Goal: Check status: Verify the current state of an ongoing process or item

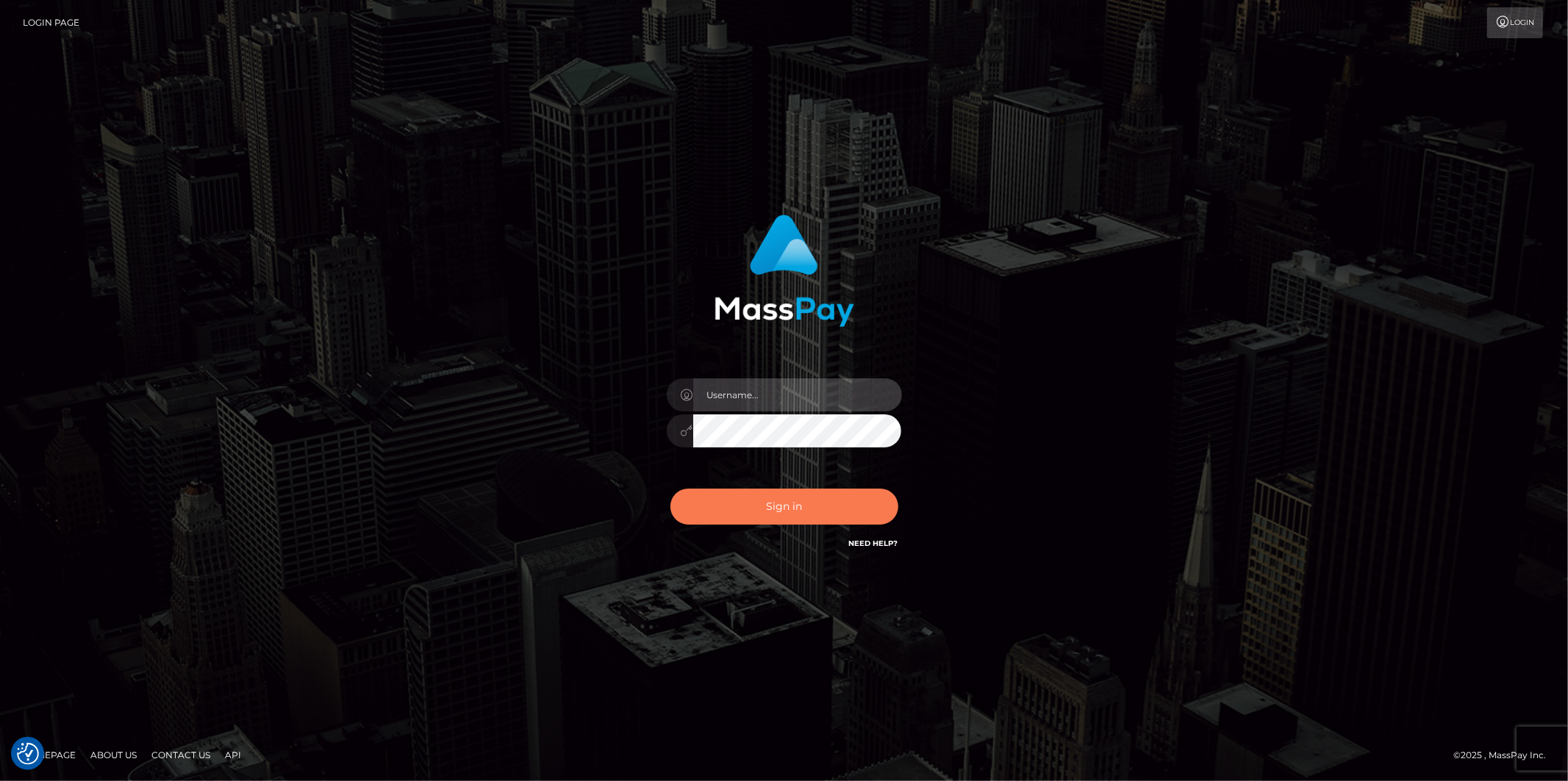
type input "Jonathan.megabonanza"
click at [775, 501] on button "Sign in" at bounding box center [784, 506] width 228 height 36
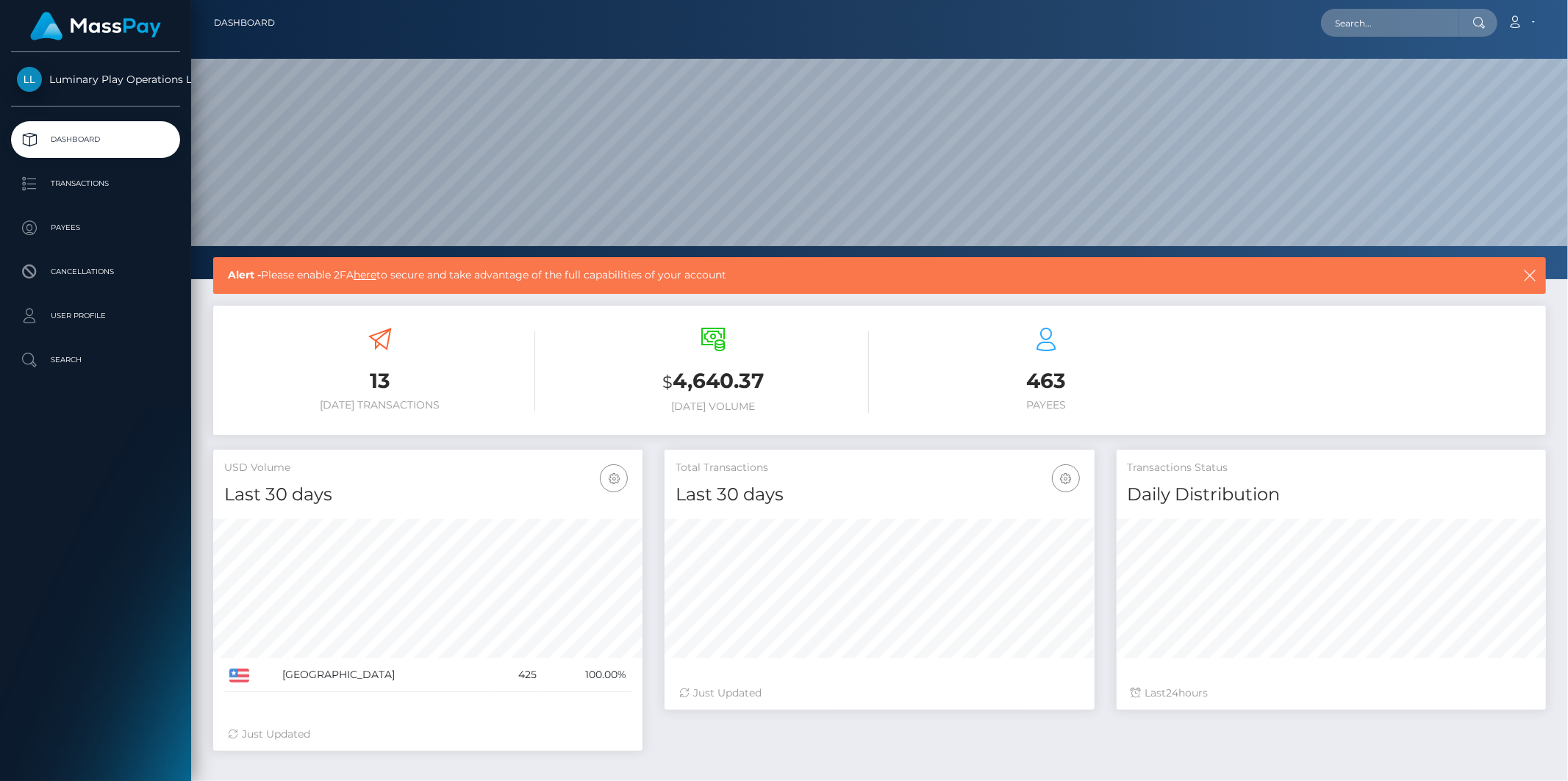
scroll to position [260, 429]
click at [65, 182] on p "Transactions" at bounding box center [95, 184] width 157 height 22
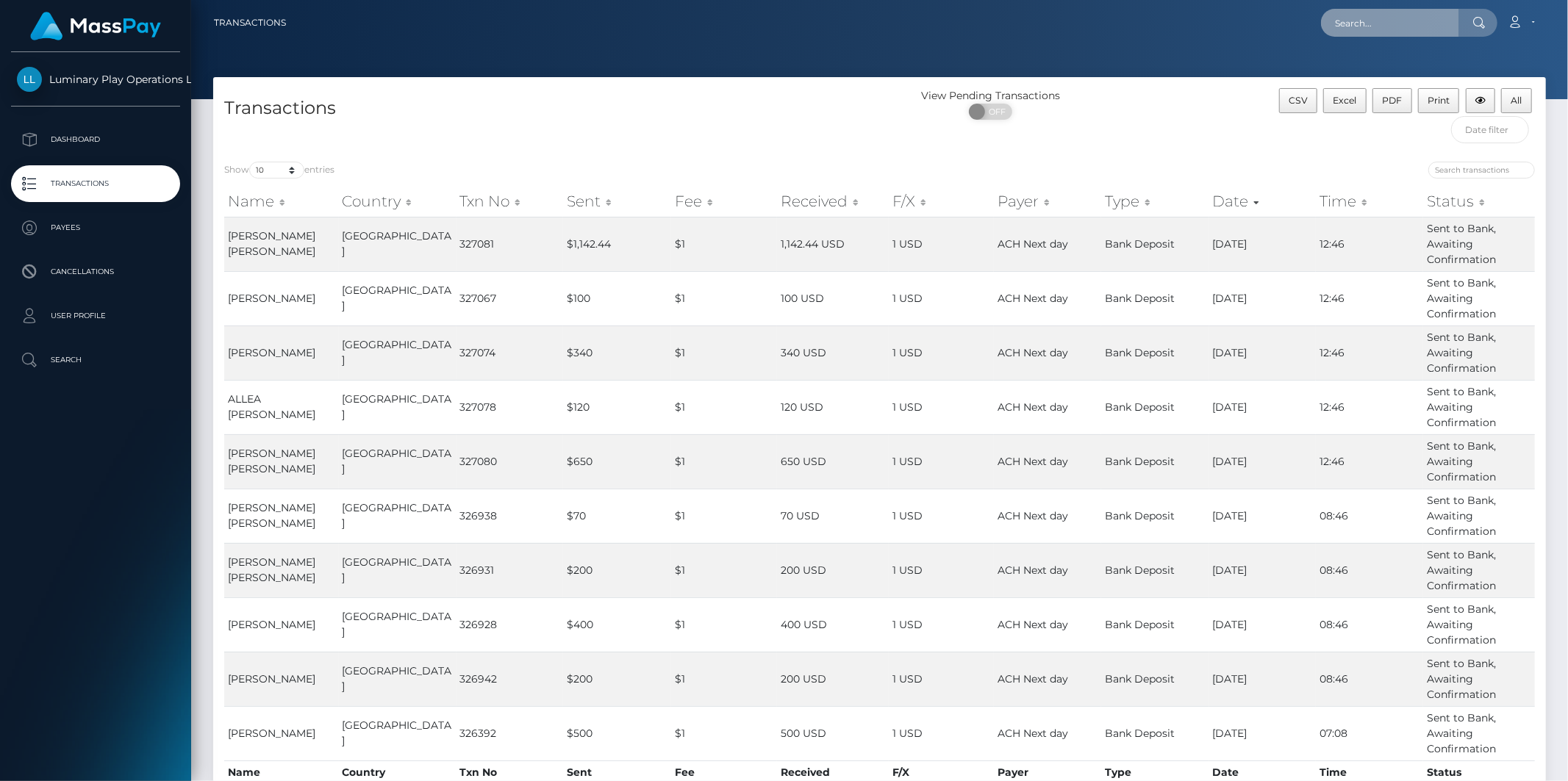
click at [1369, 19] on input "text" at bounding box center [1390, 22] width 138 height 28
paste input "315893"
type input "315893"
click at [1377, 75] on link "[PERSON_NAME] [PERSON_NAME]" at bounding box center [1417, 75] width 192 height 27
click at [280, 171] on select "10 25 50 100 250 500 1,000 3,500" at bounding box center [277, 170] width 55 height 17
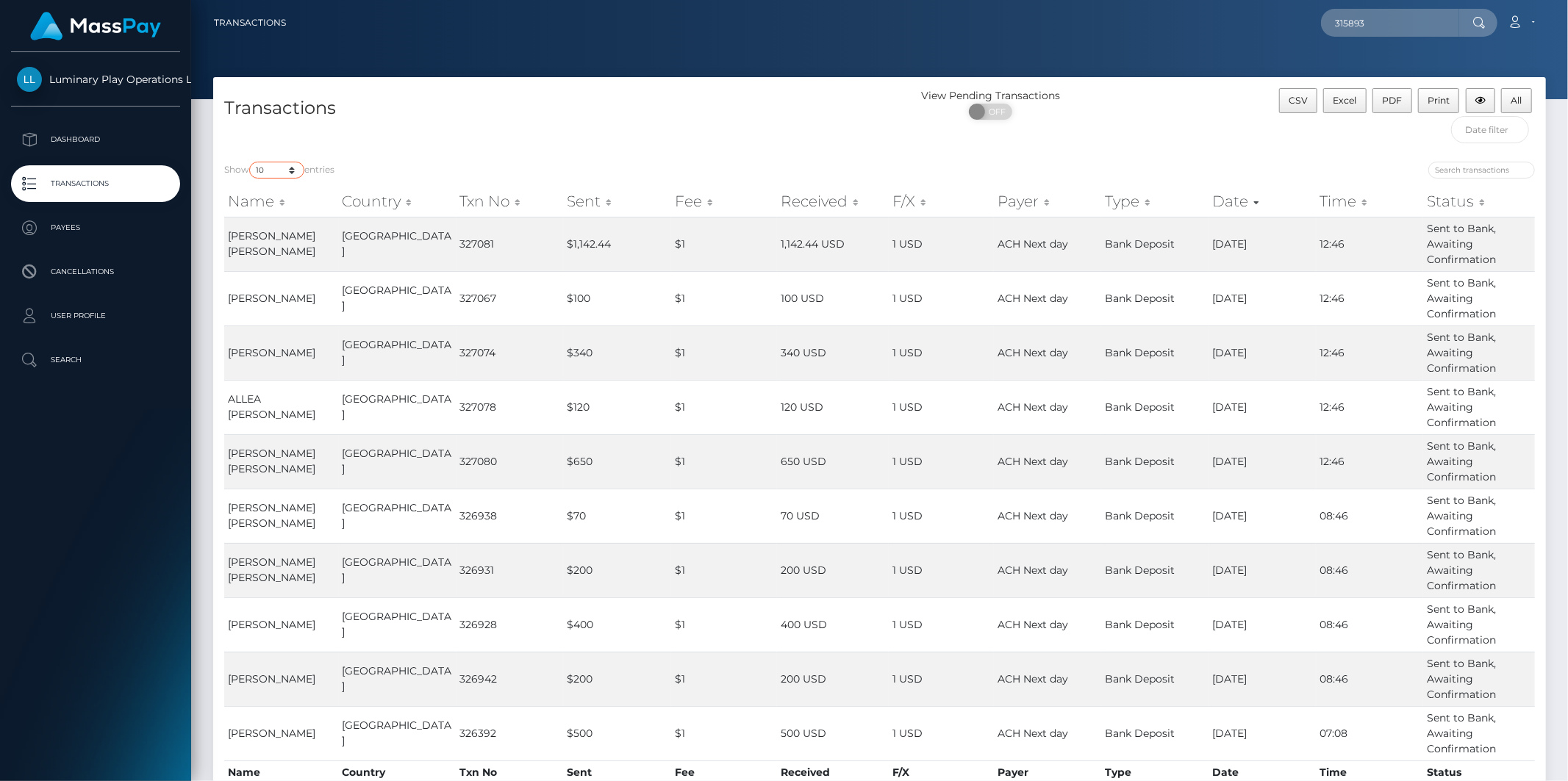
select select "3500"
click at [250, 161] on select "10 25 50 100 250 500 1,000 3,500" at bounding box center [277, 170] width 55 height 17
click at [1005, 109] on span "OFF" at bounding box center [996, 111] width 37 height 16
checkbox input "true"
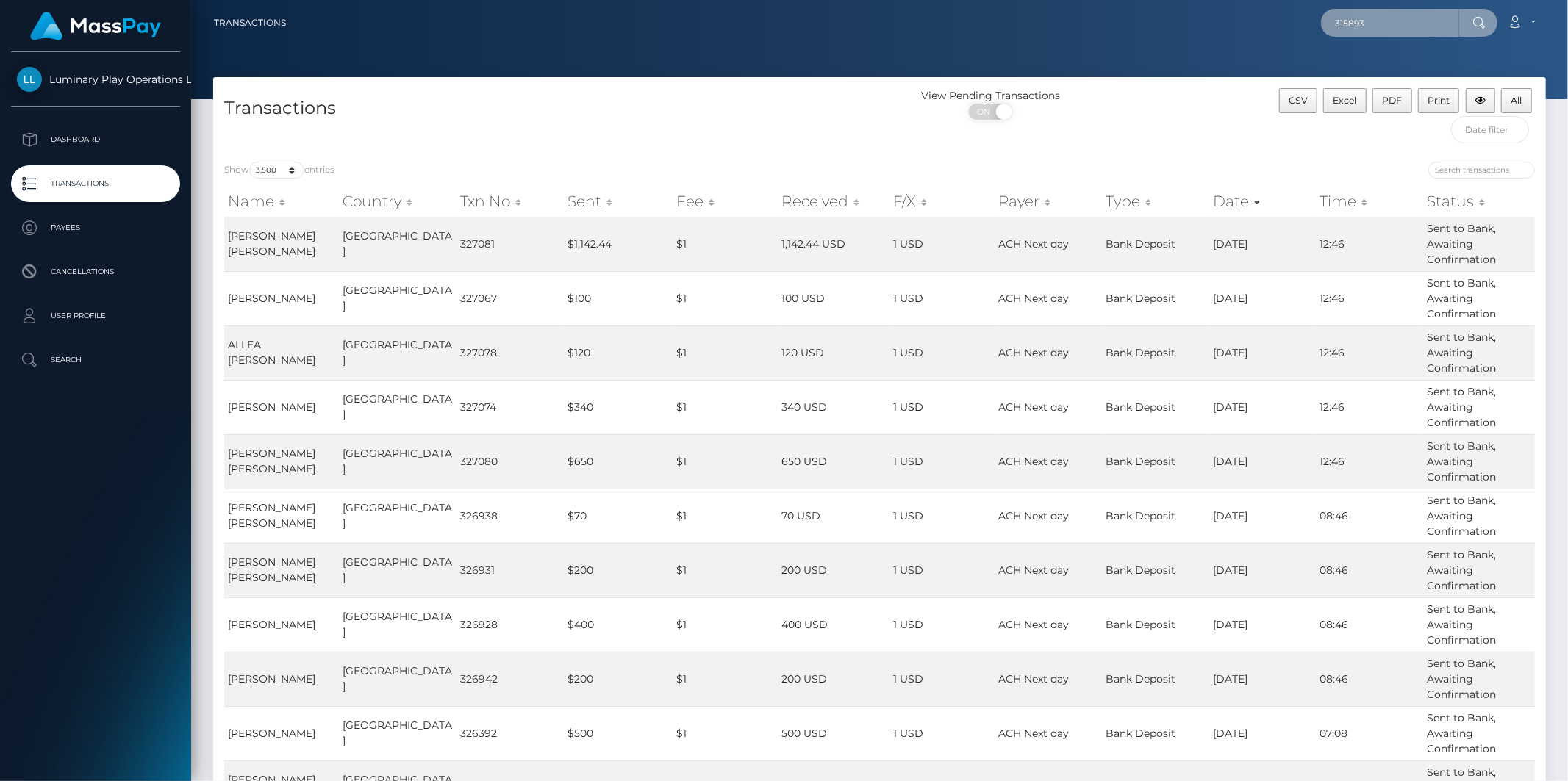
click at [1407, 22] on input "315893" at bounding box center [1390, 22] width 138 height 28
click at [1479, 22] on icon at bounding box center [1479, 22] width 12 height 12
drag, startPoint x: 1400, startPoint y: 18, endPoint x: 1122, endPoint y: 19, distance: 278.0
click at [1129, 19] on div "315893 Loading... Loading... Account Edit Profile Logout" at bounding box center [921, 23] width 1248 height 31
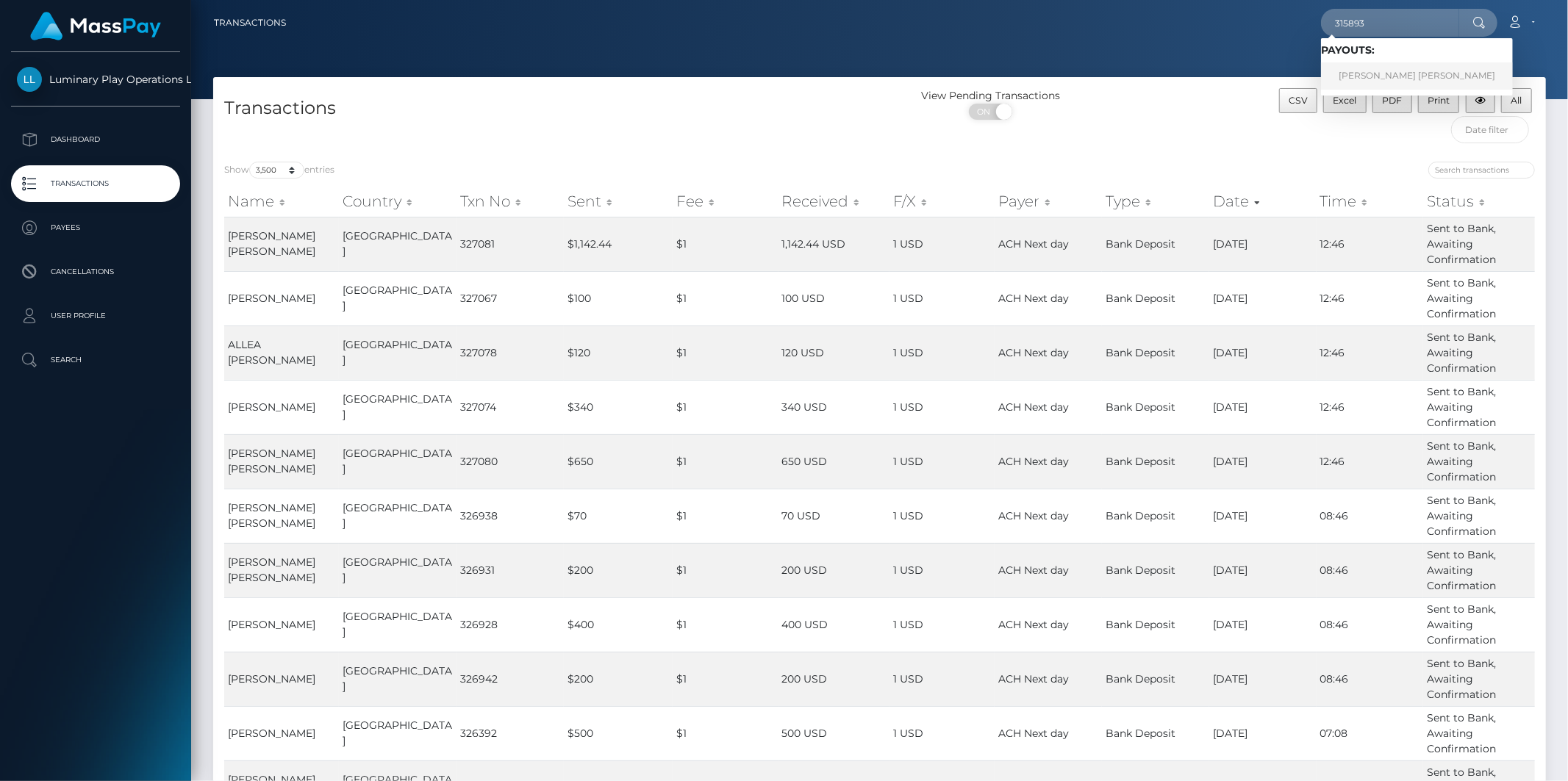
click at [1374, 79] on link "NATASHA JANE BERG" at bounding box center [1417, 75] width 192 height 27
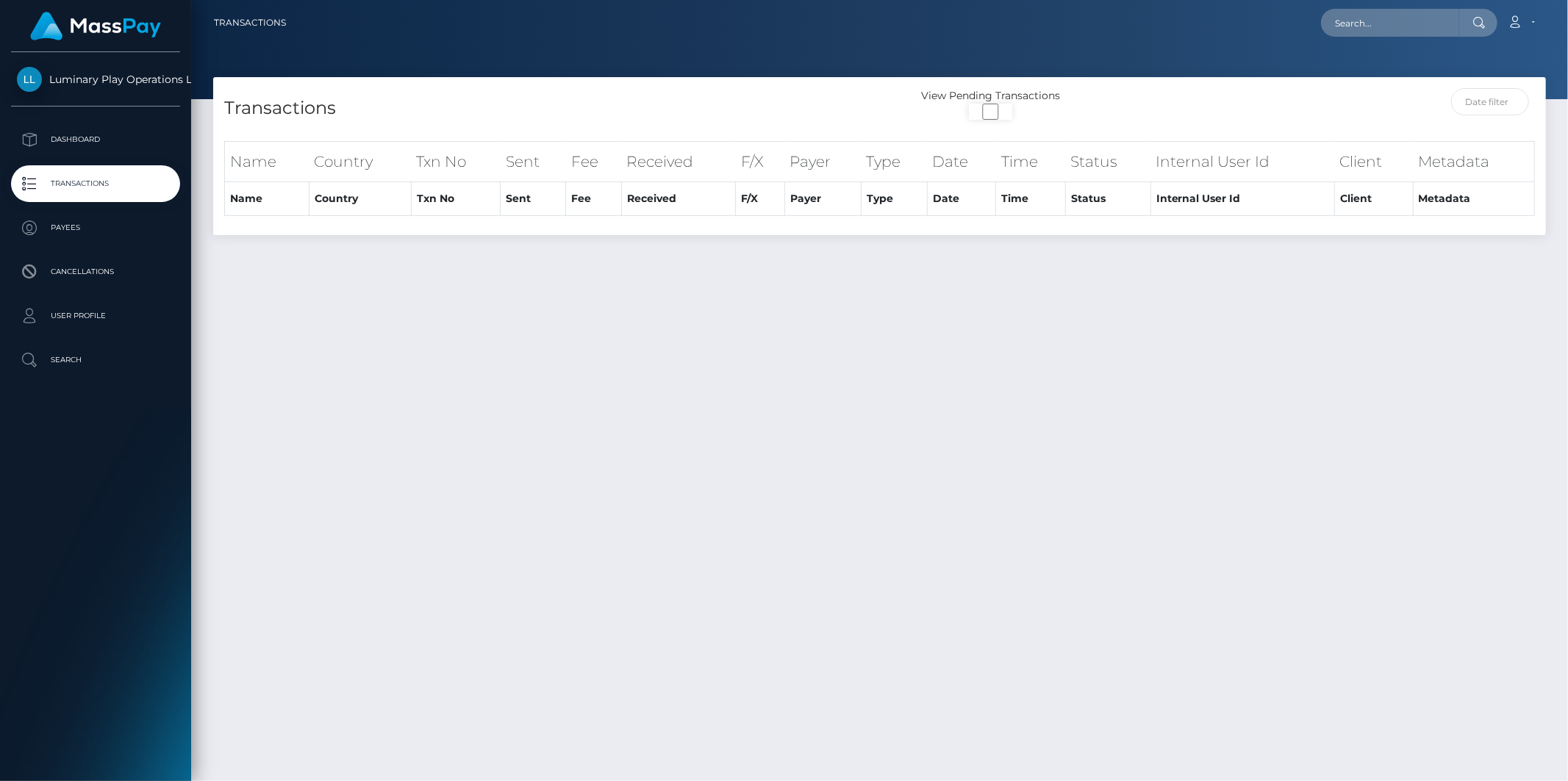
select select "3500"
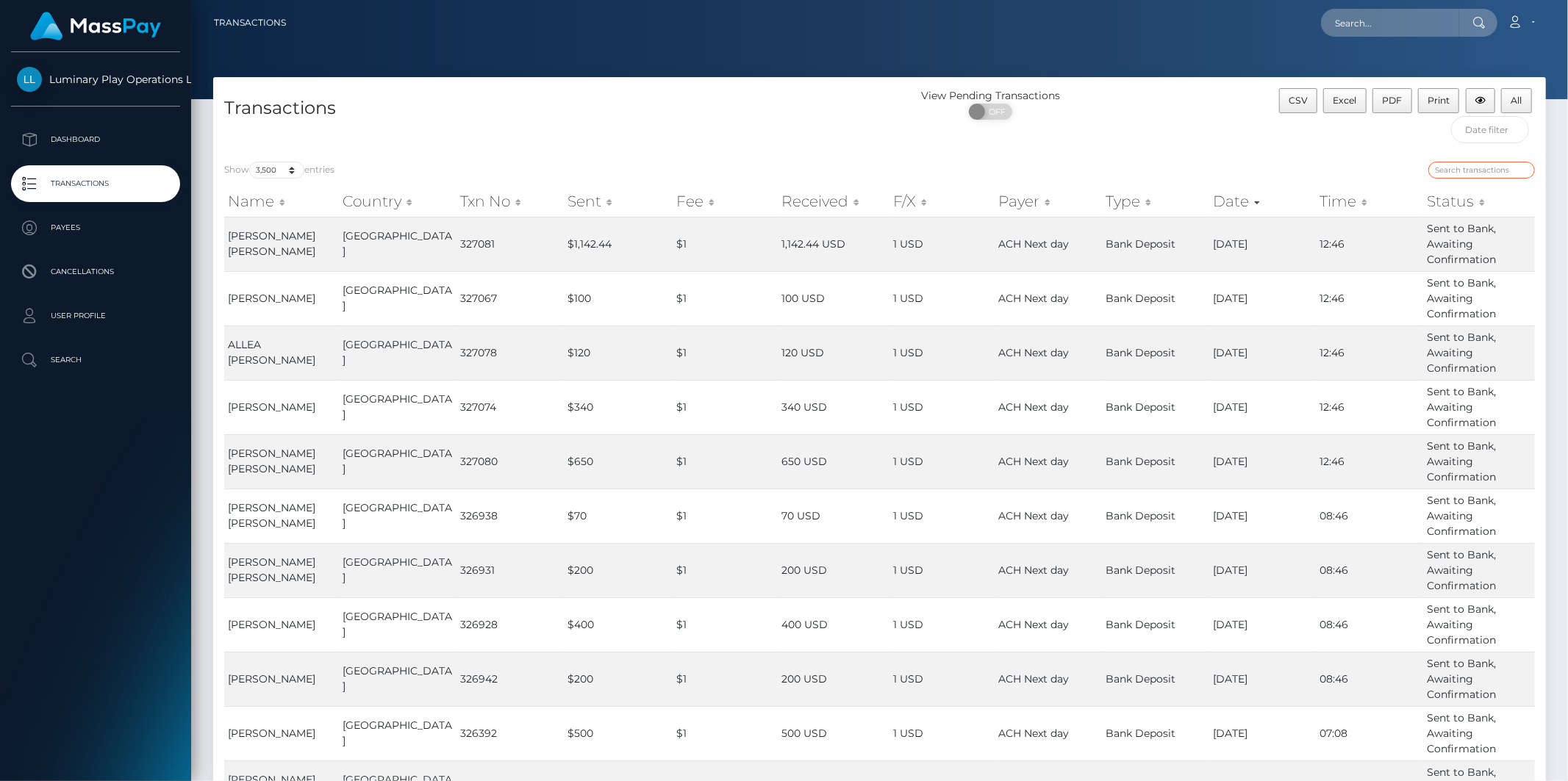
click at [1459, 165] on input "search" at bounding box center [1481, 170] width 107 height 17
paste input "315893"
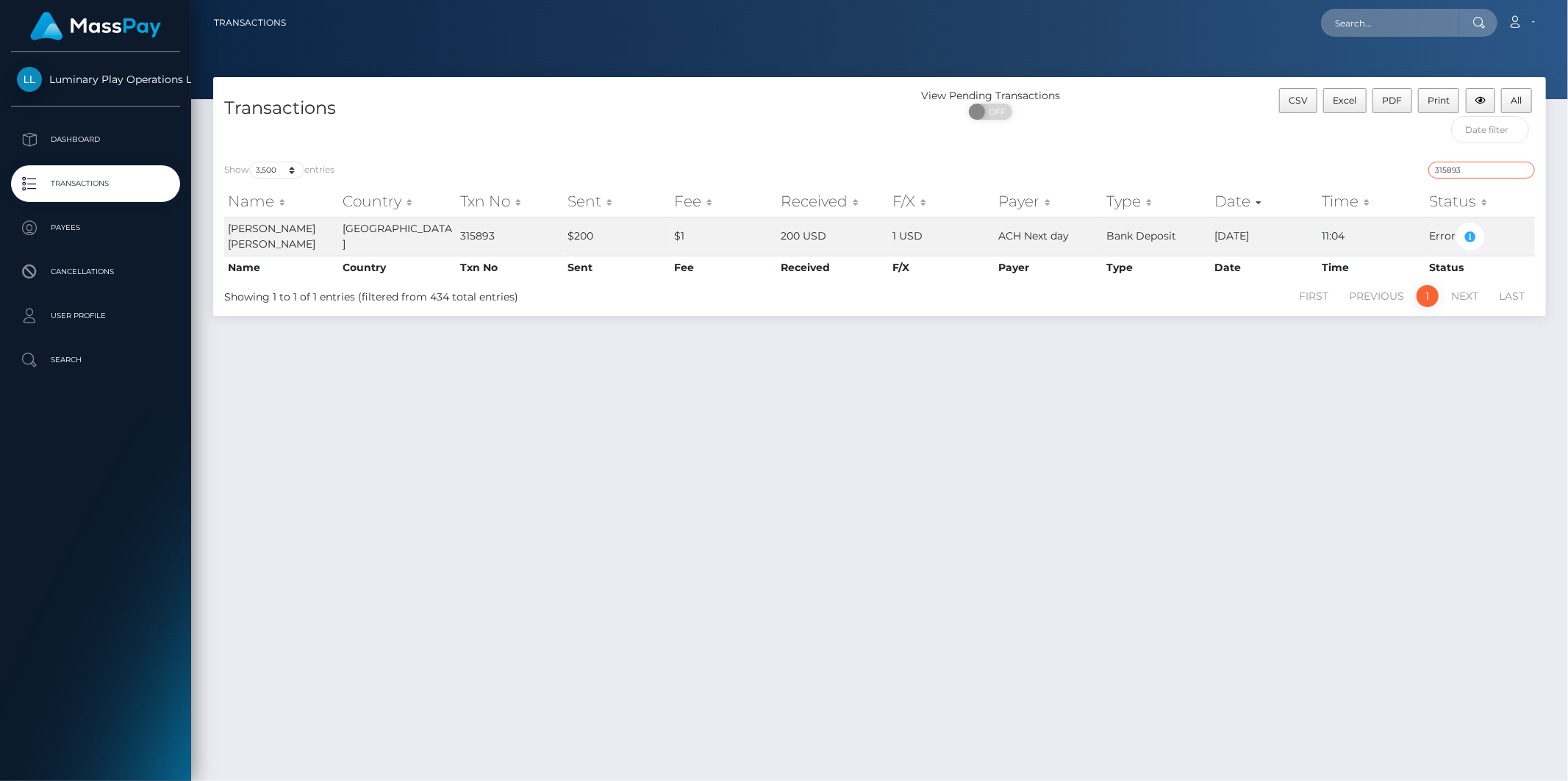
type input "315893"
